Goal: Task Accomplishment & Management: Manage account settings

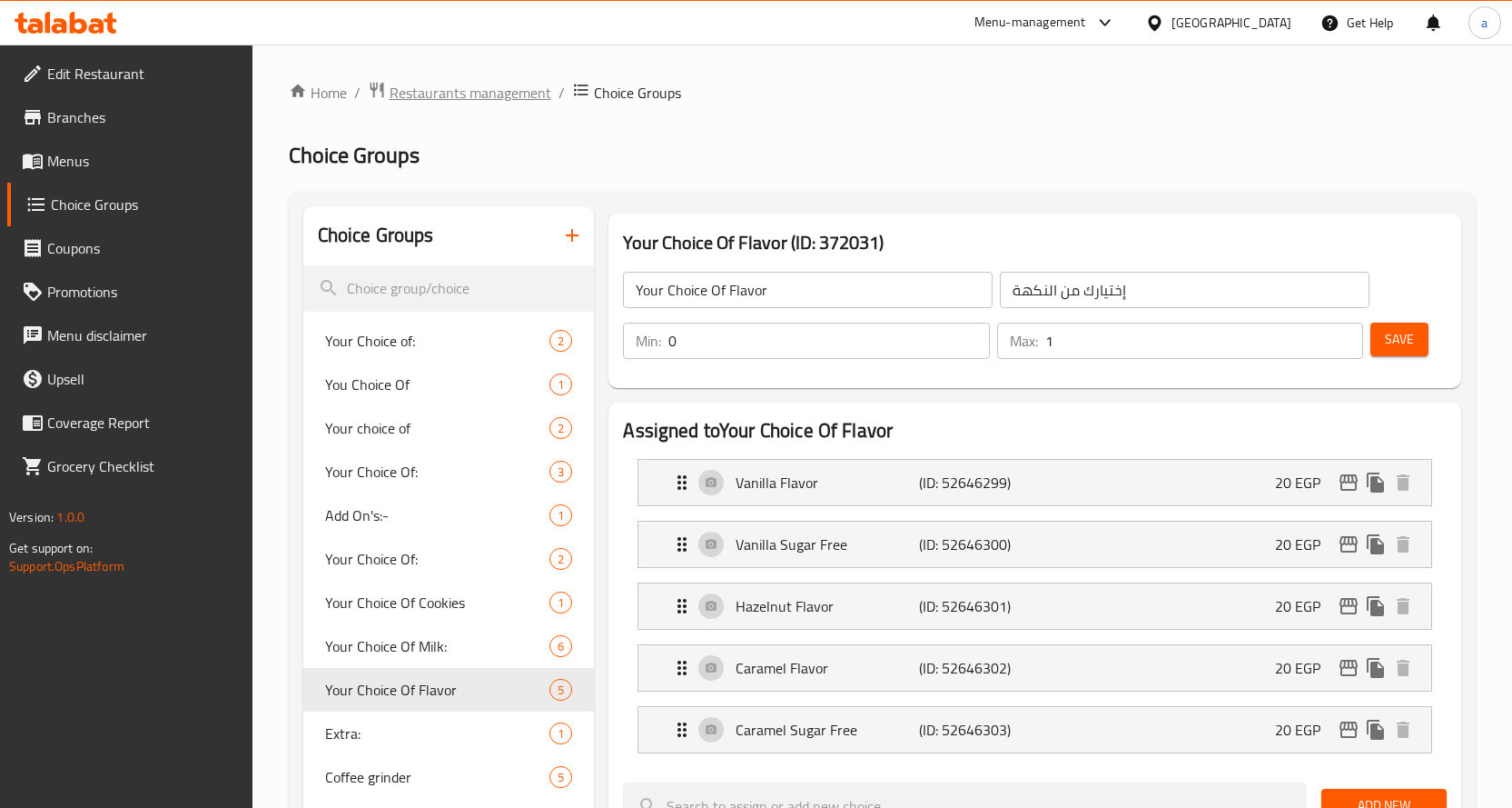
click at [482, 83] on span "Restaurants management" at bounding box center [470, 92] width 162 height 22
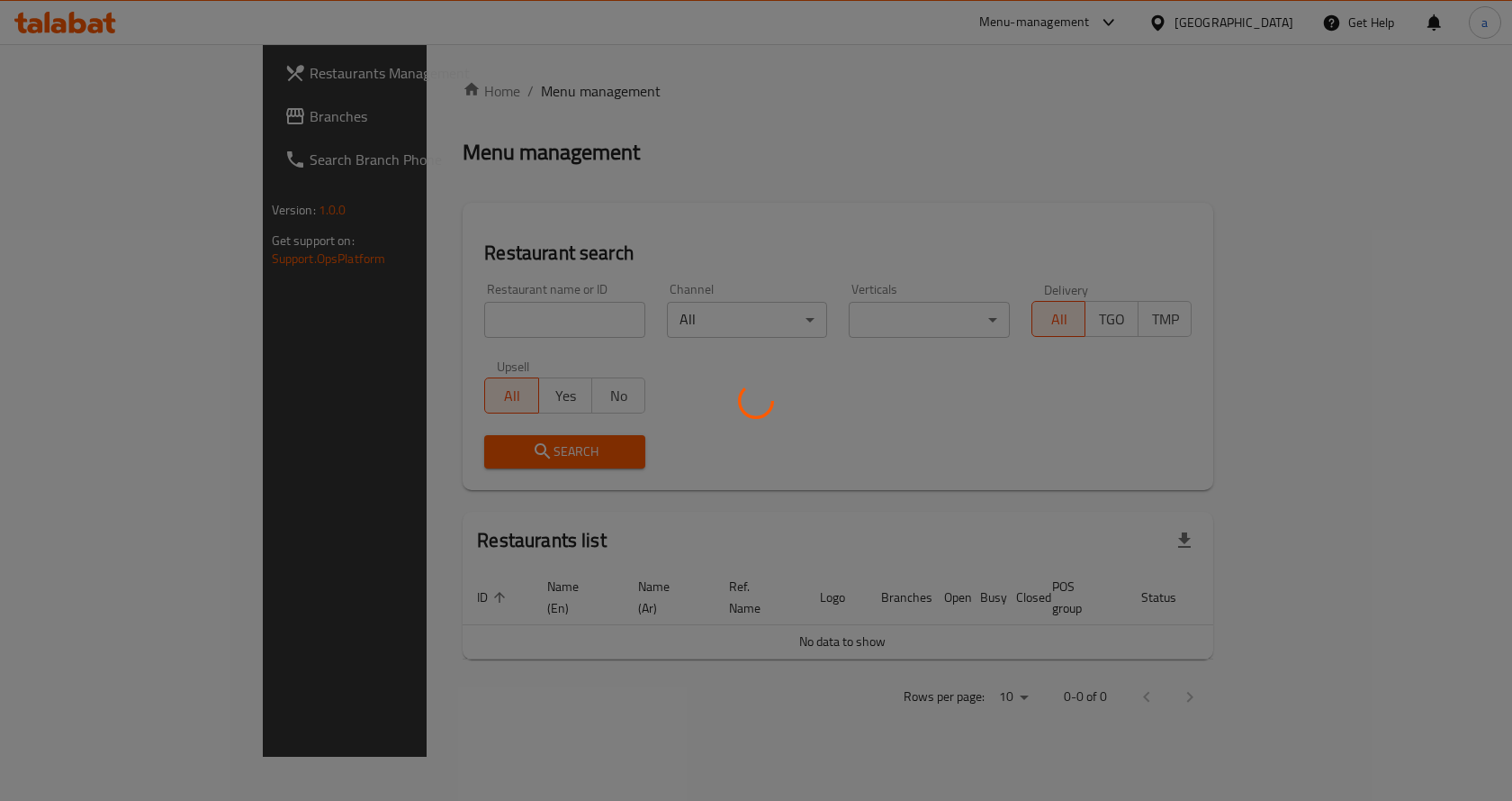
click at [153, 112] on div at bounding box center [756, 400] width 1512 height 801
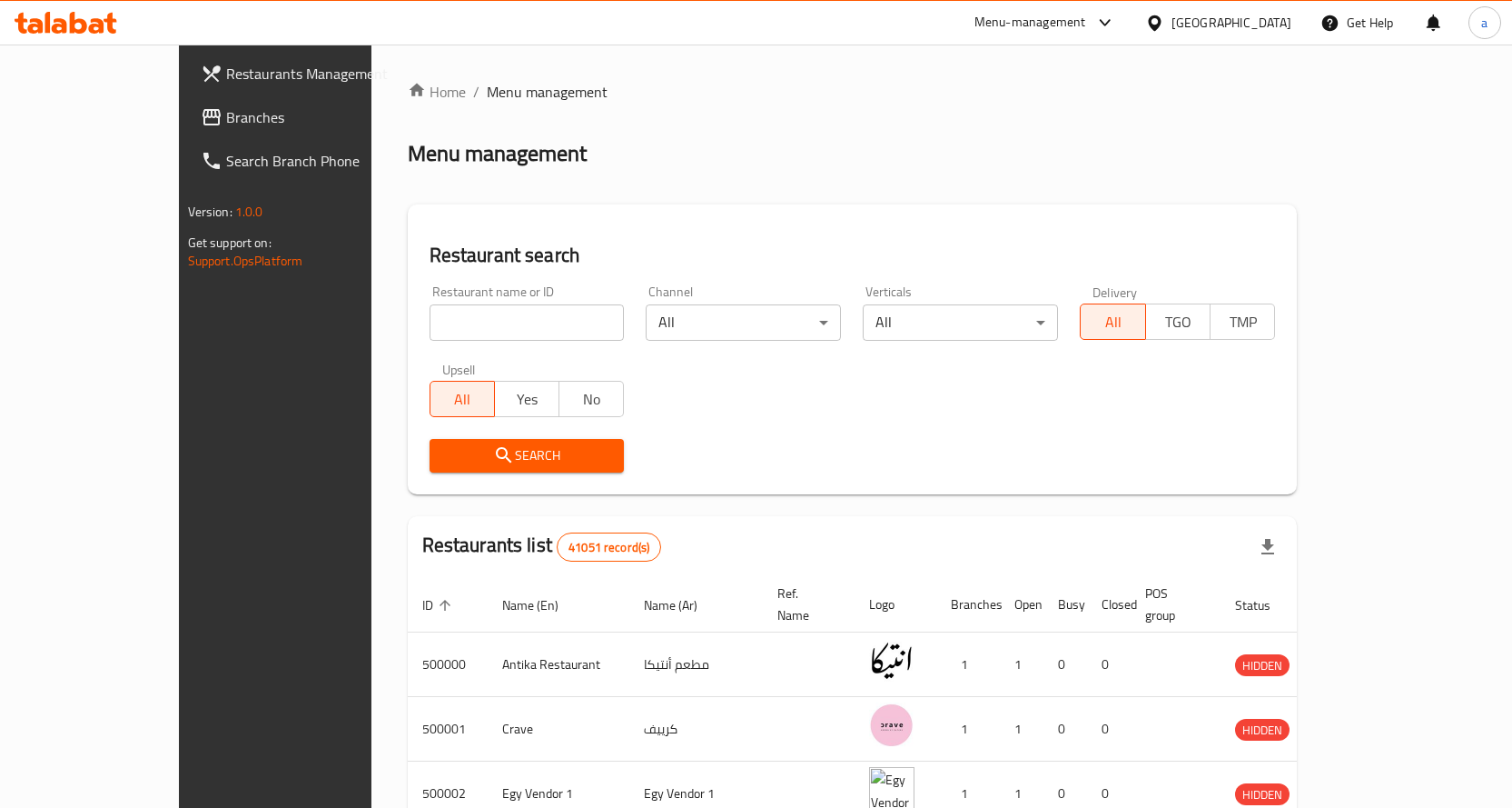
click at [226, 113] on span "Branches" at bounding box center [321, 116] width 191 height 22
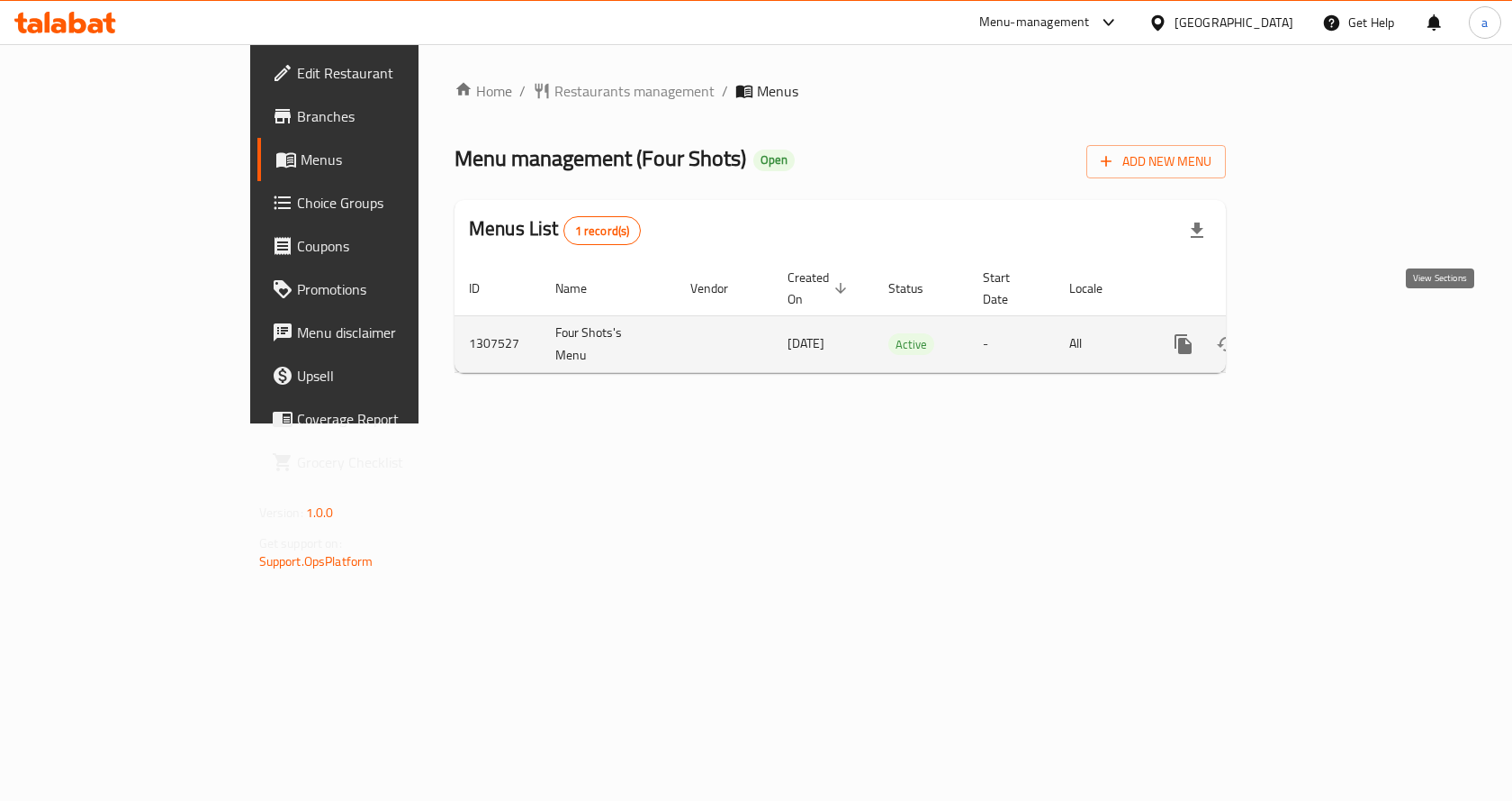
click at [1335, 324] on link "enhanced table" at bounding box center [1313, 344] width 44 height 44
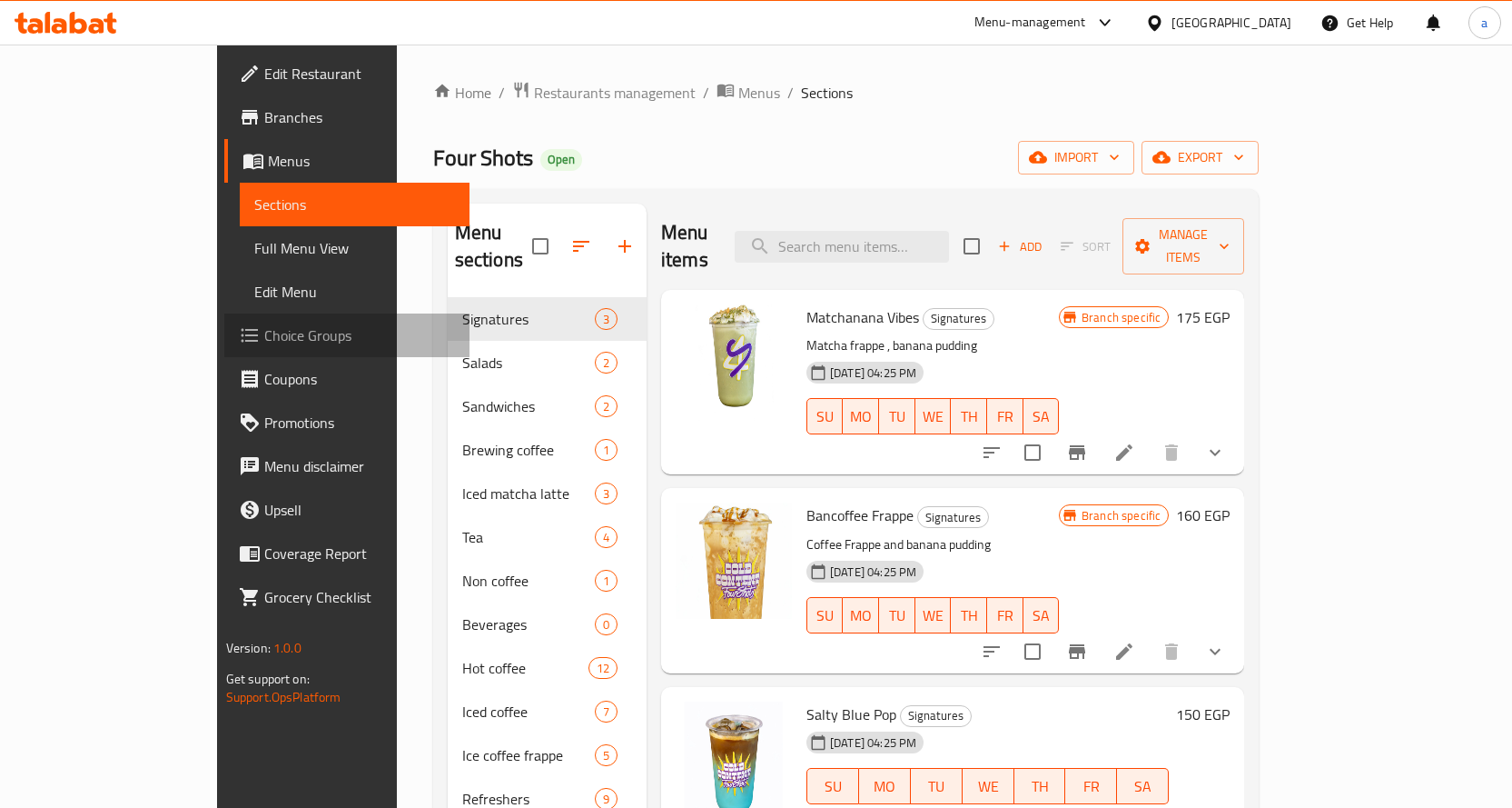
click at [264, 341] on span "Choice Groups" at bounding box center [360, 335] width 191 height 22
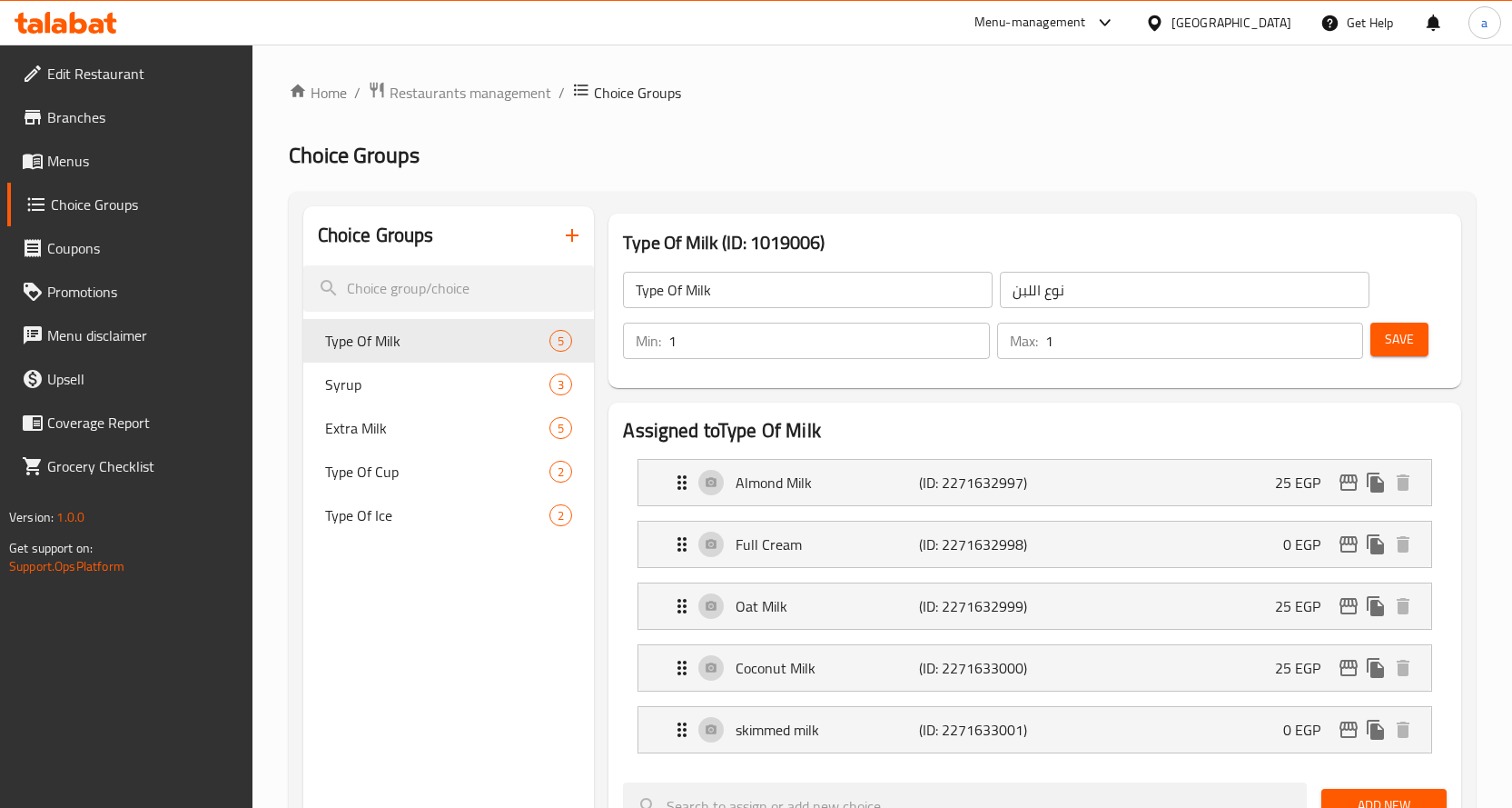
click at [946, 92] on ol "Home / Restaurants management / Choice Groups" at bounding box center [882, 92] width 1187 height 23
click at [459, 400] on div "Syrup 3" at bounding box center [449, 384] width 291 height 44
type input "Syrup"
type input "سيرب"
type input "0"
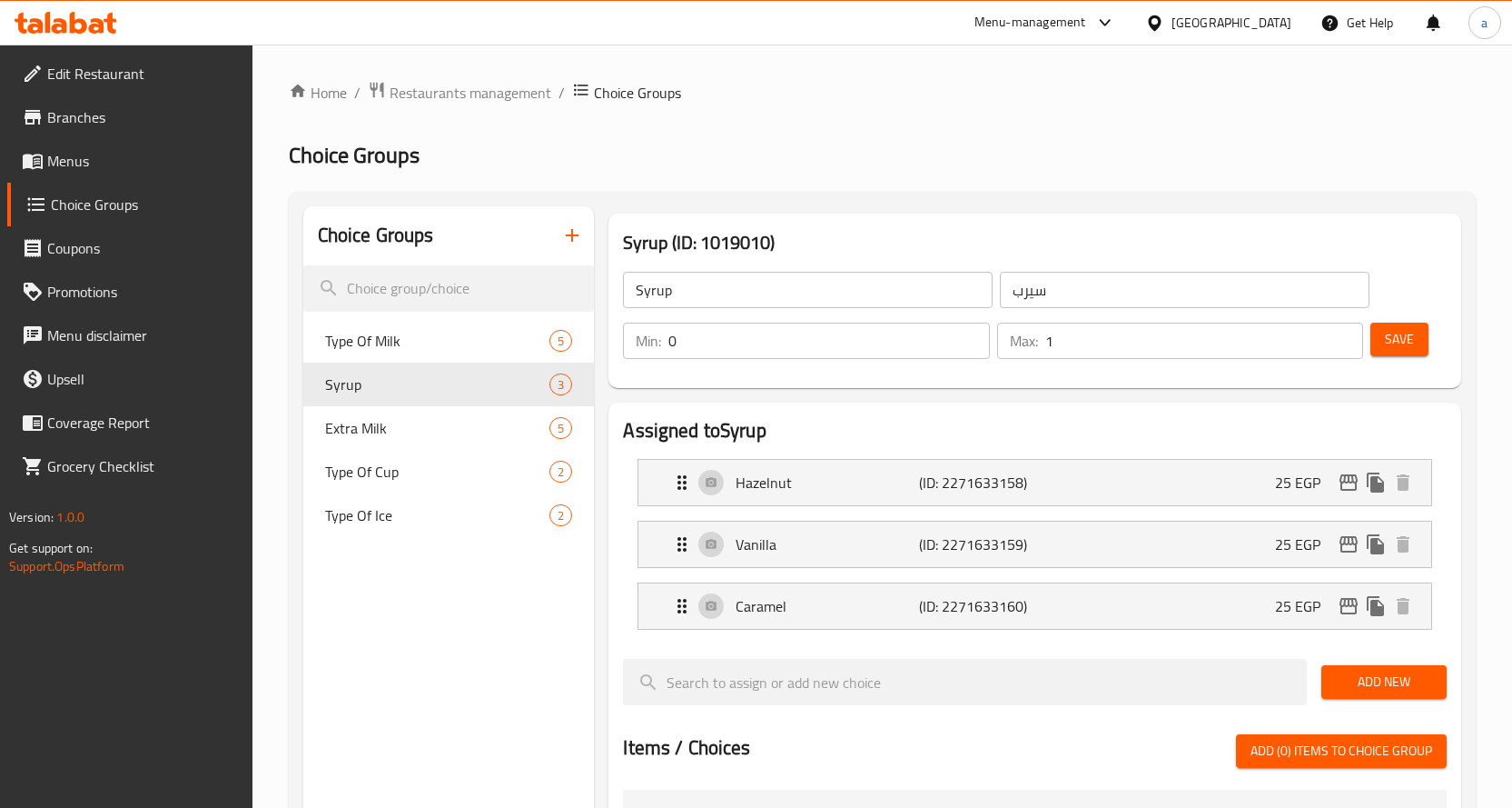
click at [961, 212] on div "Syrup (ID: 1019010) Syrup ​ سيرب ​ Min: 0 ​ Max: 1 ​ Save" at bounding box center [1035, 301] width 867 height 189
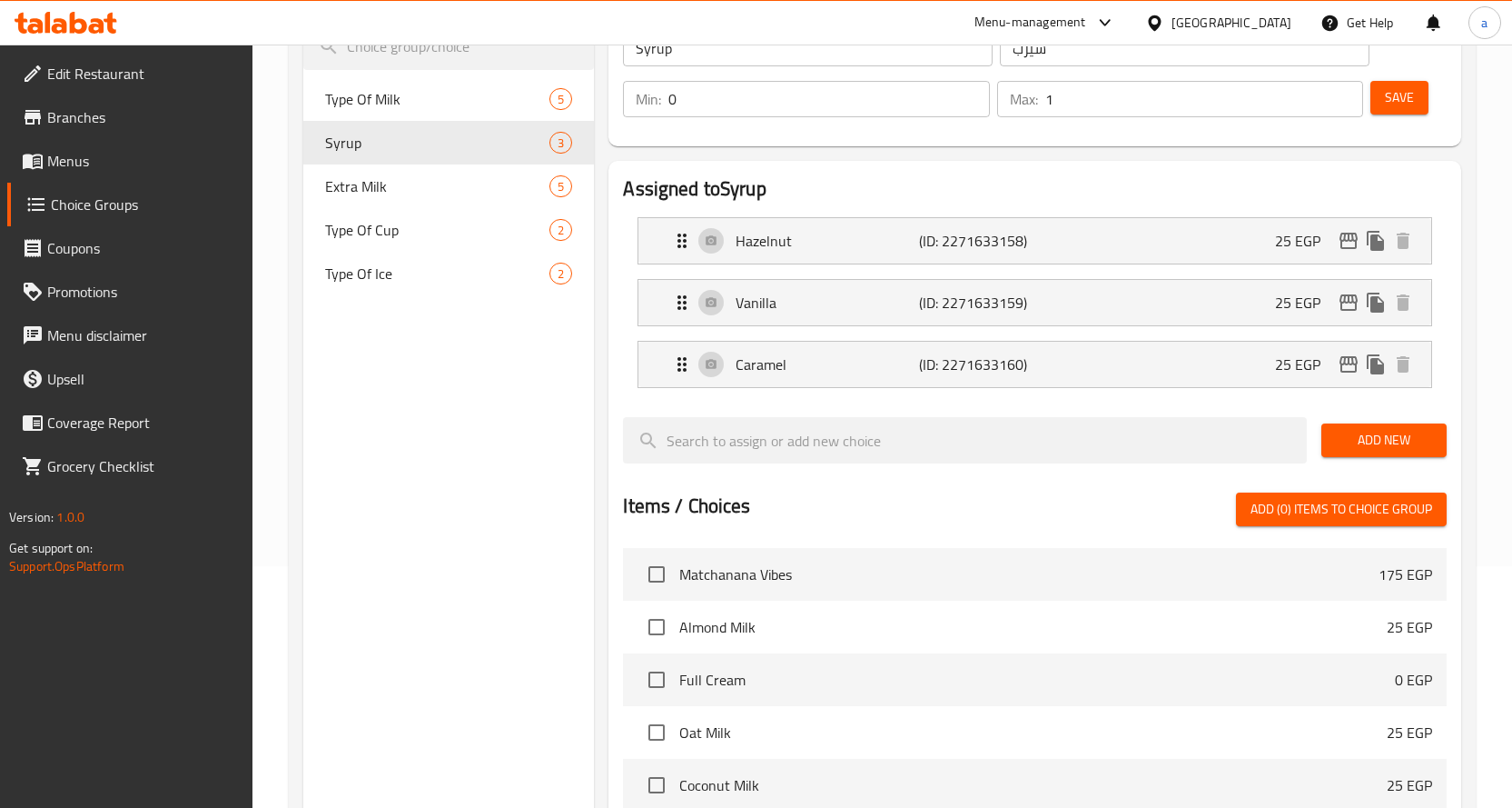
scroll to position [22, 0]
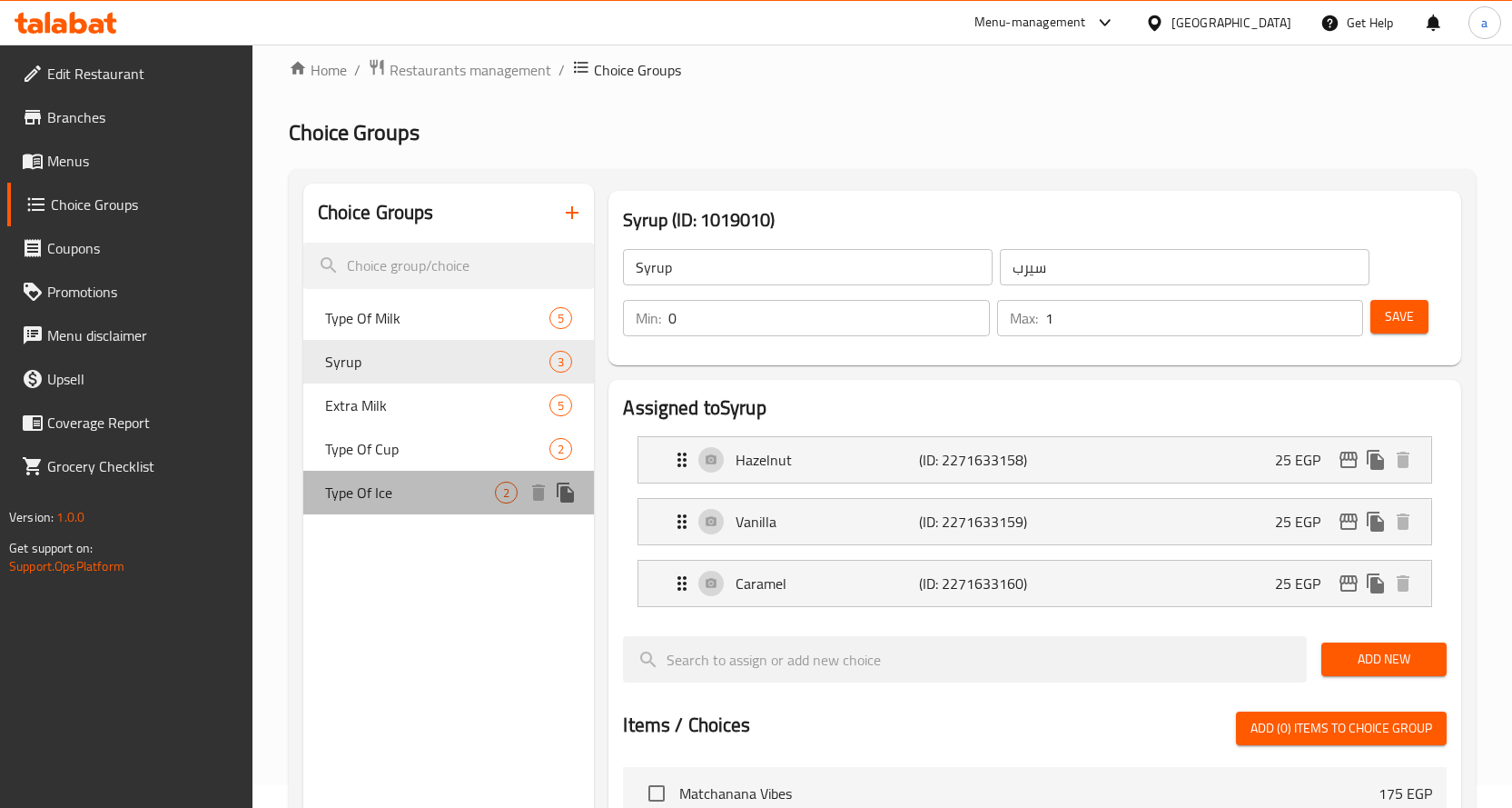
click at [401, 491] on span "Type Of Ice" at bounding box center [410, 492] width 170 height 22
type input "Type Of Ice"
type input "نوع التلج"
type input "1"
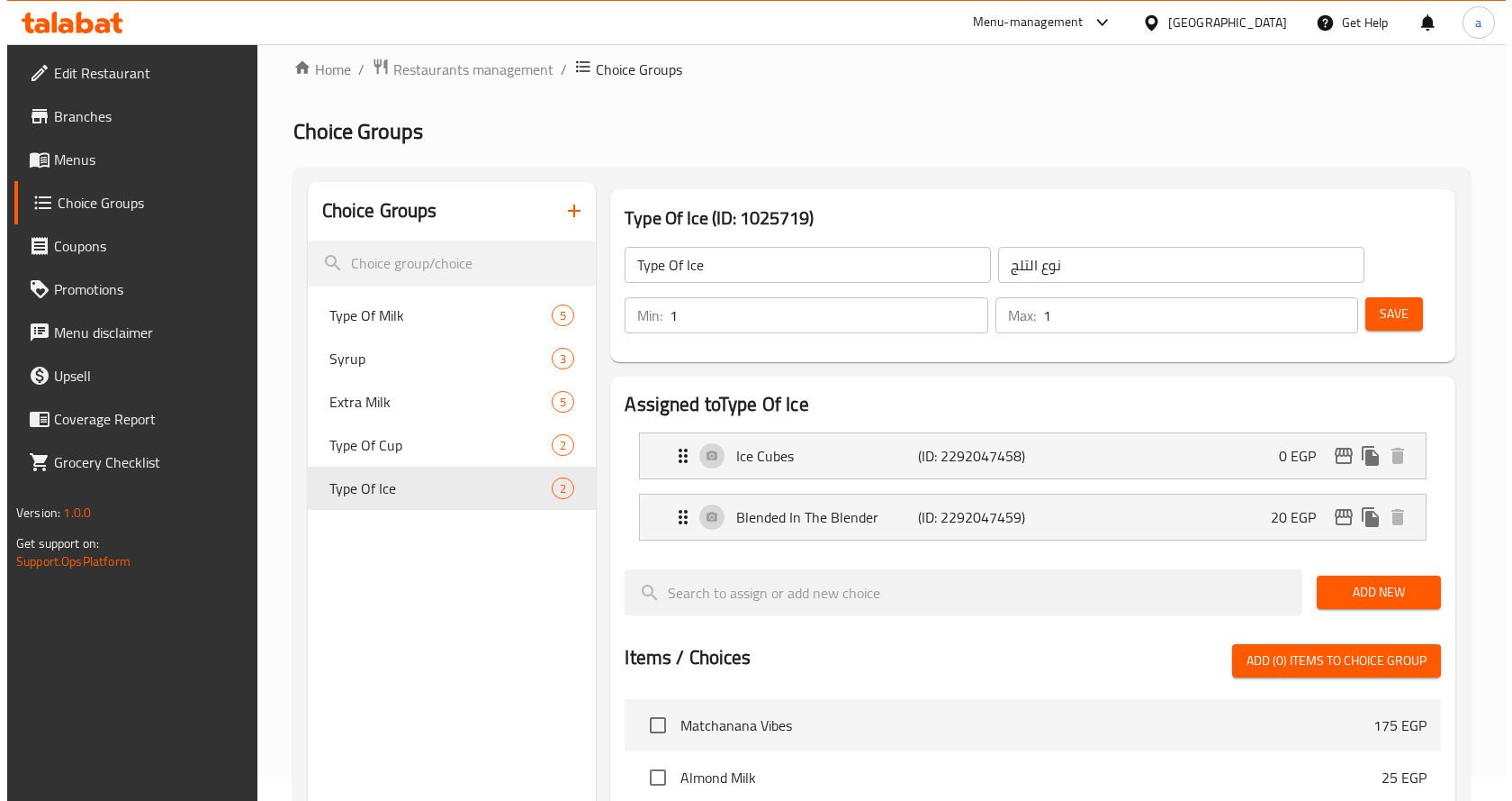
scroll to position [0, 0]
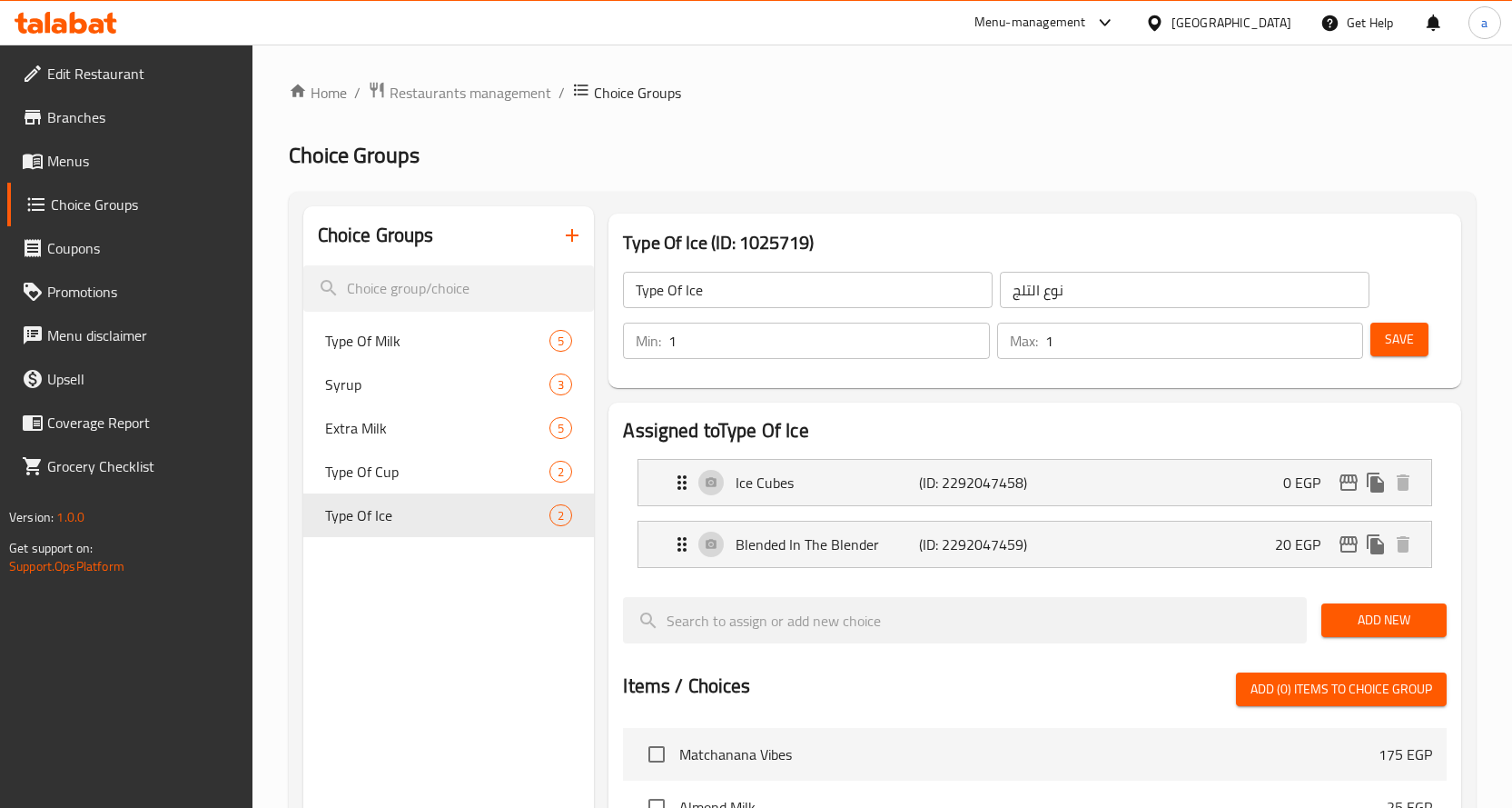
click at [949, 156] on h2 "Choice Groups" at bounding box center [882, 155] width 1187 height 29
click at [810, 192] on div "Choice Groups Type Of Milk 5 Syrup 3 Extra Milk 5 Type Of Cup 2 Type Of Ice 2 T…" at bounding box center [882, 780] width 1187 height 1176
